Goal: Contribute content

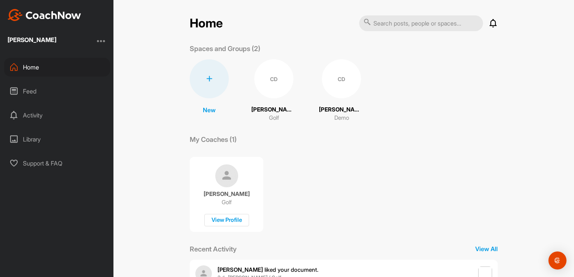
click at [276, 94] on div "CD" at bounding box center [273, 78] width 39 height 39
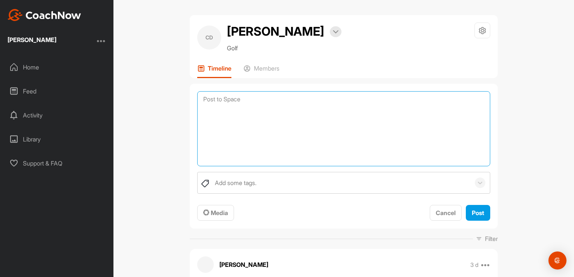
click at [252, 95] on textarea at bounding box center [343, 128] width 293 height 75
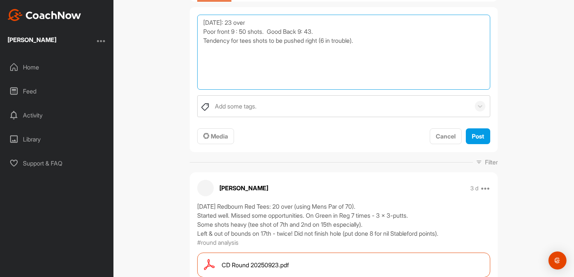
scroll to position [77, 0]
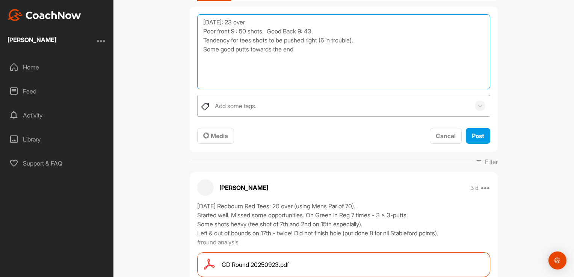
type textarea "[DATE]: 23 over Poor front 9 : 50 shots. Good Back 9: 43. Tendency for tees sho…"
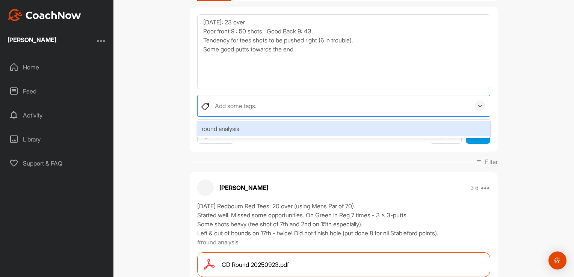
click at [277, 103] on div "Add some tags." at bounding box center [340, 105] width 259 height 21
click at [249, 131] on div "round analysis" at bounding box center [343, 128] width 293 height 15
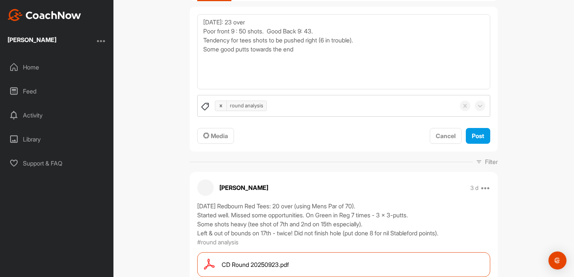
click at [236, 145] on div "[DATE]: 23 over Poor front 9 : 50 shots. Good Back 9: 43. Tendency for tees sho…" at bounding box center [344, 79] width 308 height 145
click at [219, 138] on span "Media" at bounding box center [215, 136] width 25 height 8
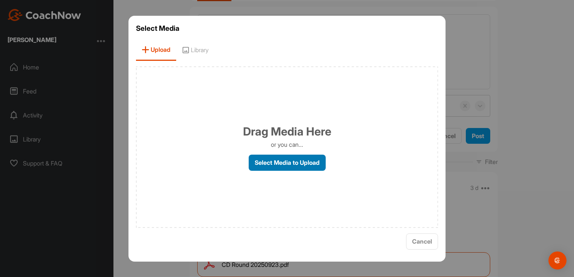
click at [274, 163] on label "Select Media to Upload" at bounding box center [287, 163] width 77 height 16
click at [0, 0] on input "Select Media to Upload" at bounding box center [0, 0] width 0 height 0
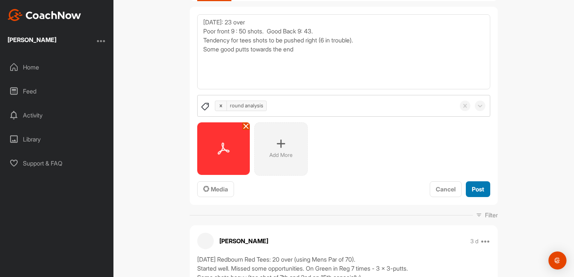
click at [482, 184] on button "Post" at bounding box center [478, 189] width 24 height 16
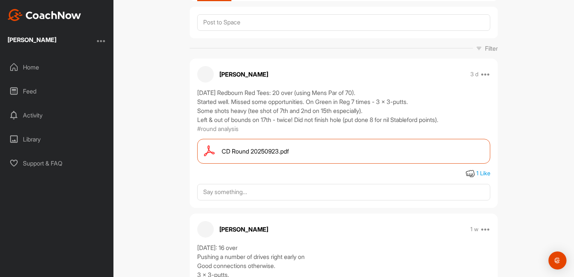
scroll to position [0, 0]
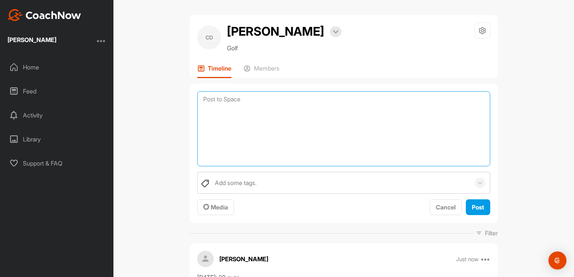
click at [268, 101] on textarea at bounding box center [343, 128] width 293 height 75
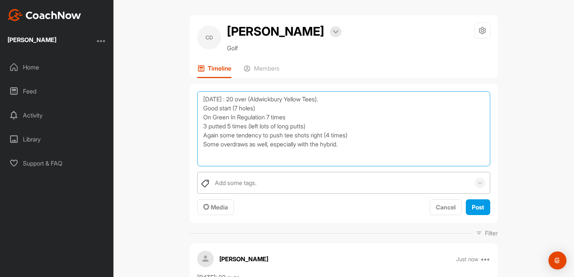
type textarea "[DATE] : 20 over (Aldwickbury Yellow Tees). Good start (7 holes) On Green In Re…"
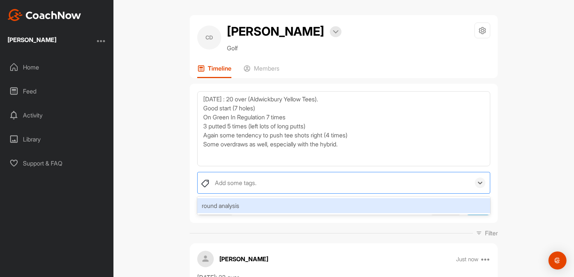
click at [237, 183] on div "Add some tags." at bounding box center [236, 182] width 42 height 9
click at [242, 209] on div "round analysis" at bounding box center [343, 205] width 293 height 15
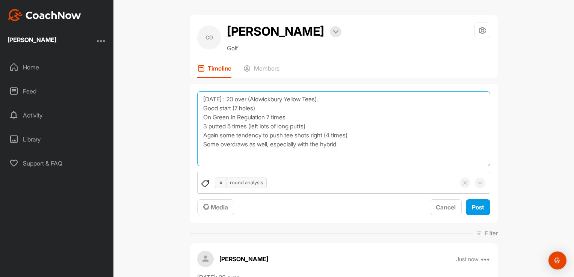
click at [213, 151] on textarea "[DATE] : 20 over (Aldwickbury Yellow Tees). Good start (7 holes) On Green In Re…" at bounding box center [343, 128] width 293 height 75
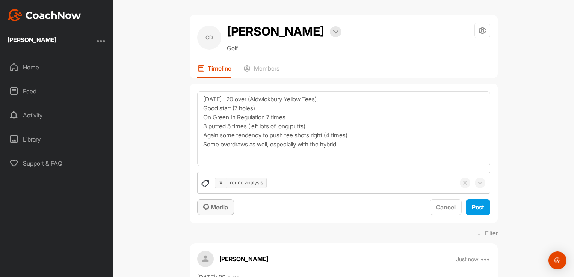
click at [223, 207] on span "Media" at bounding box center [215, 208] width 25 height 8
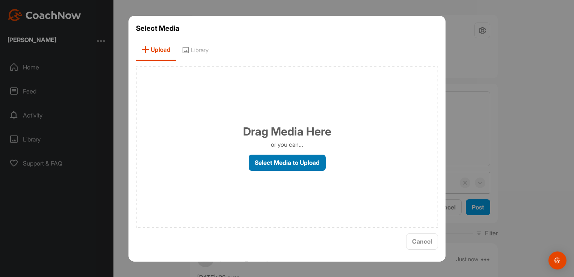
click at [284, 163] on label "Select Media to Upload" at bounding box center [287, 163] width 77 height 16
click at [0, 0] on input "Select Media to Upload" at bounding box center [0, 0] width 0 height 0
